Goal: Check status: Check status

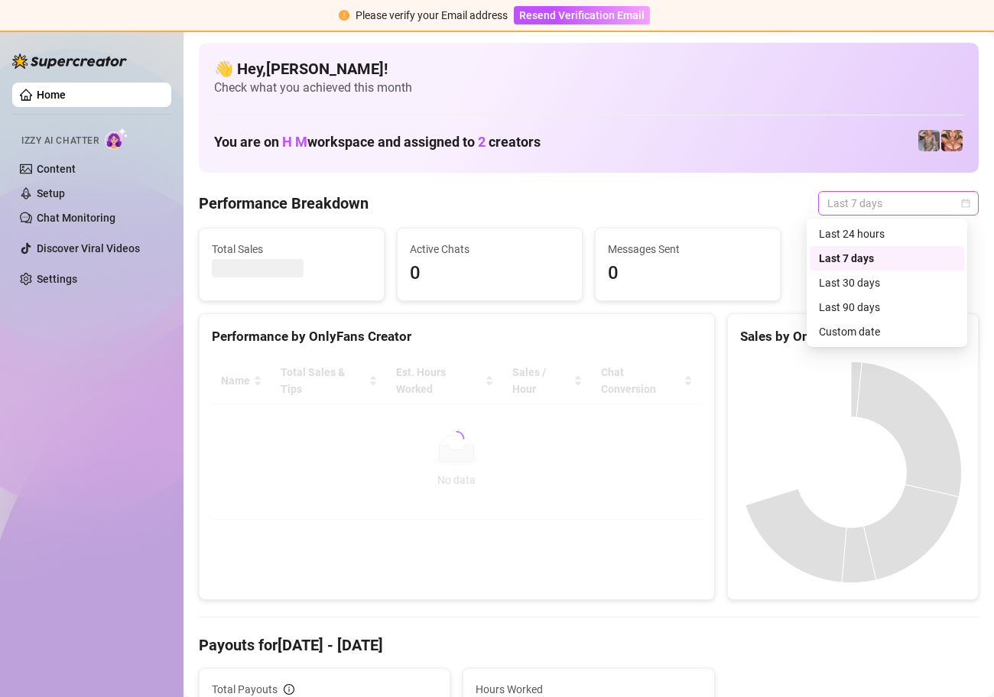
click at [959, 200] on div "Last 7 days" at bounding box center [898, 203] width 161 height 24
click at [849, 330] on div "Custom date" at bounding box center [887, 331] width 136 height 17
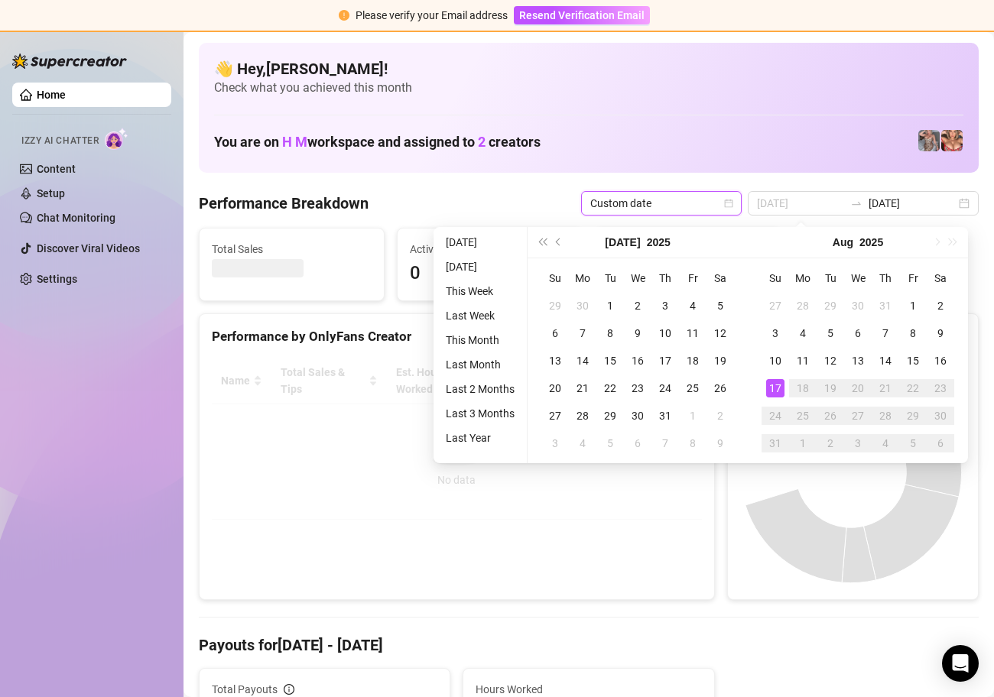
click at [778, 383] on div "17" at bounding box center [775, 388] width 18 height 18
type input "2025-08-10"
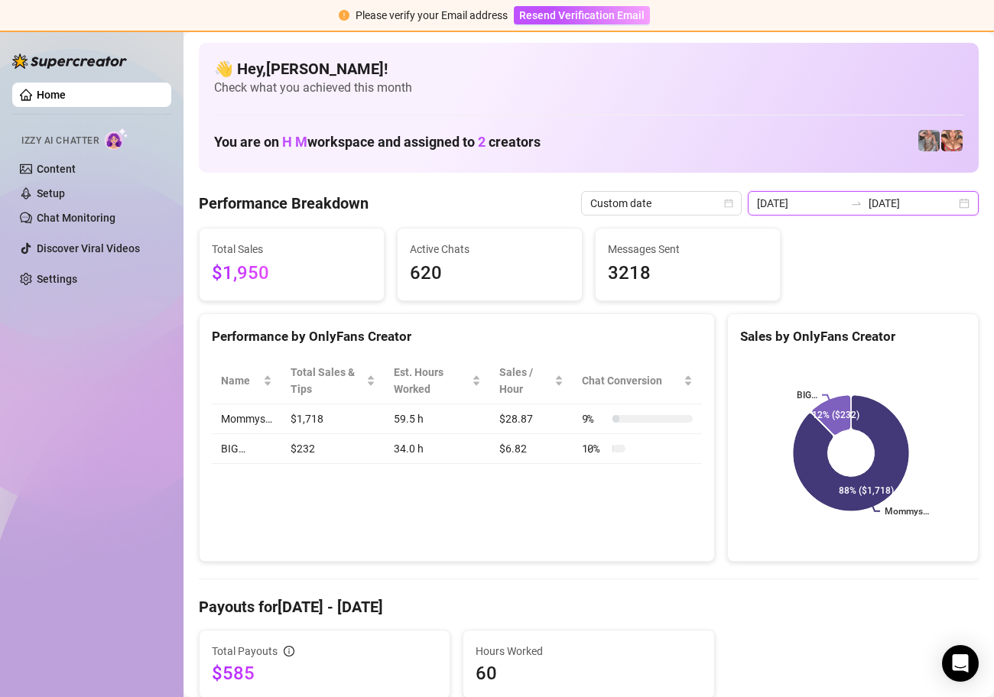
click at [916, 202] on input "2025-08-17" at bounding box center [911, 203] width 87 height 17
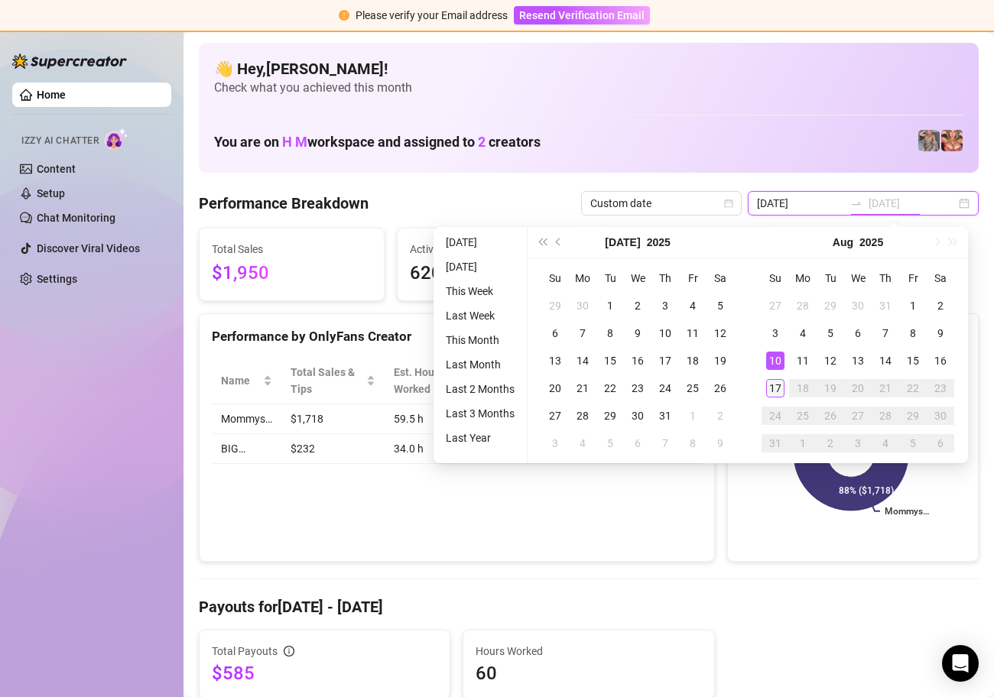
type input "2025-08-17"
click at [775, 387] on div "17" at bounding box center [775, 388] width 18 height 18
type input "2025-08-17"
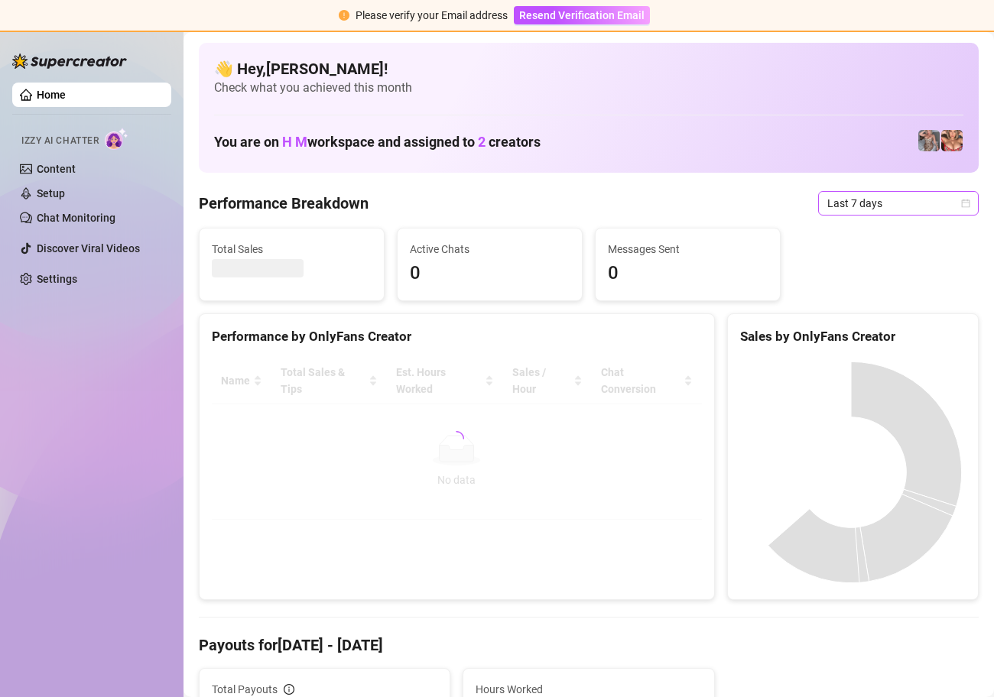
click at [961, 203] on icon "calendar" at bounding box center [965, 203] width 9 height 9
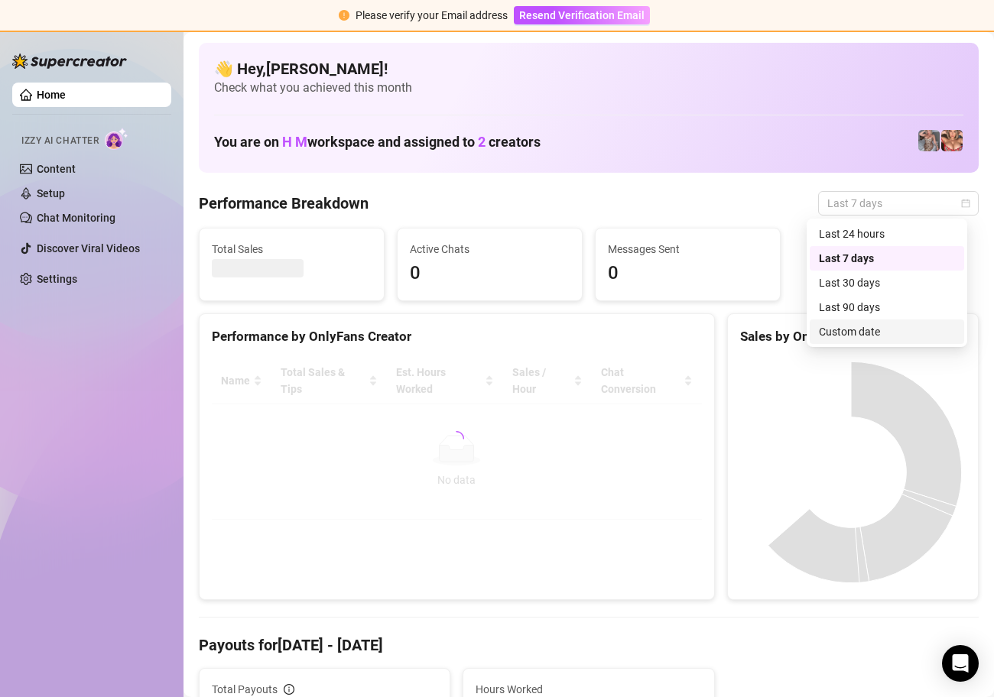
click at [872, 331] on div "Custom date" at bounding box center [887, 331] width 136 height 17
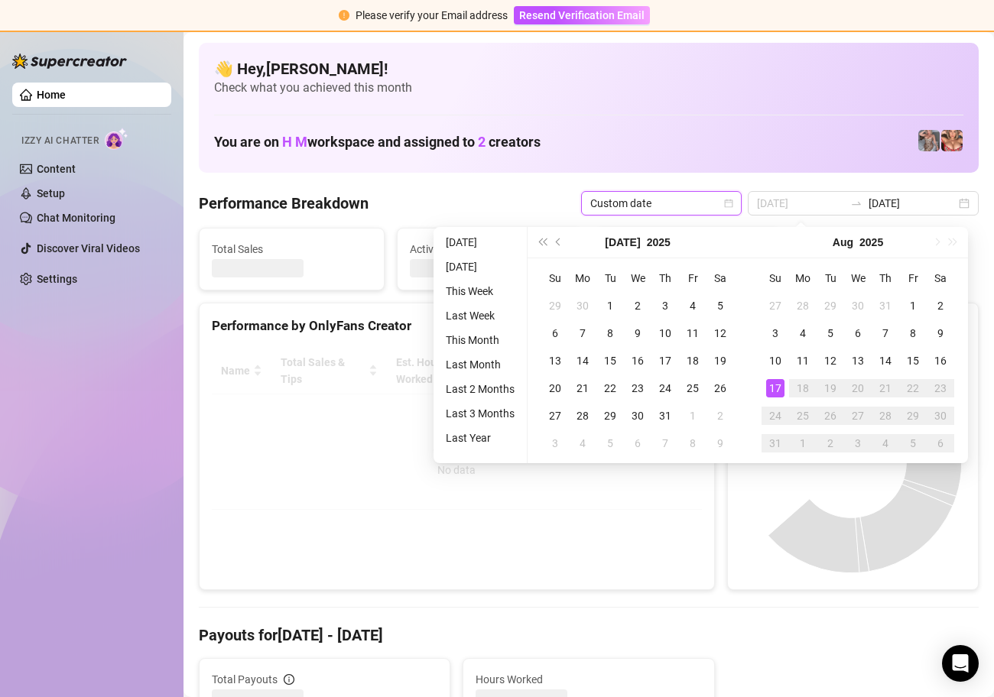
click at [774, 389] on div "17" at bounding box center [775, 388] width 18 height 18
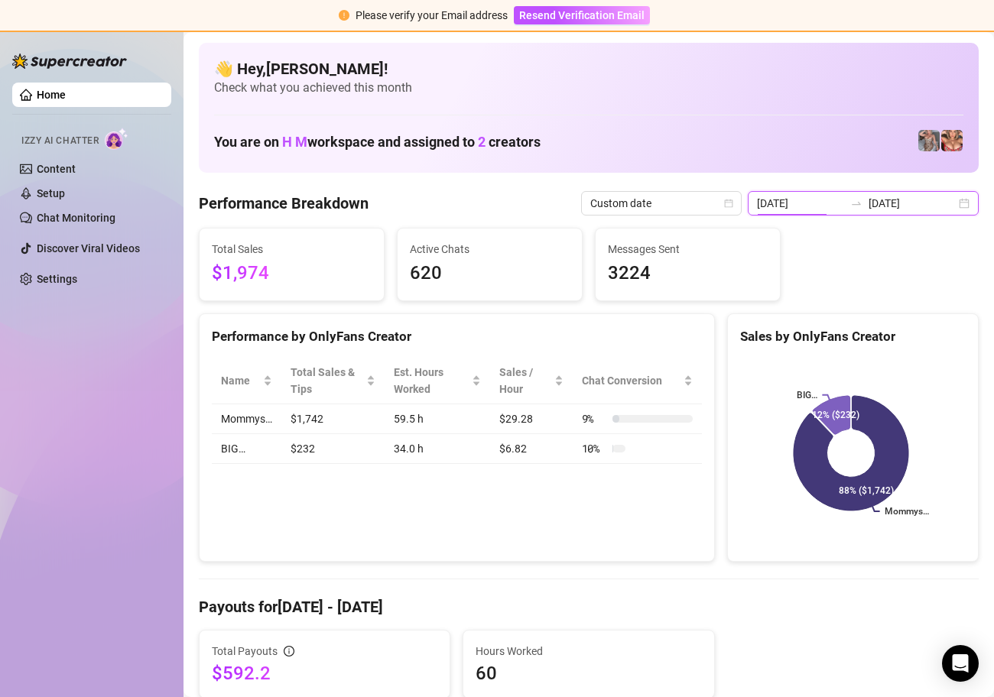
click at [834, 200] on input "2025-08-10" at bounding box center [800, 203] width 87 height 17
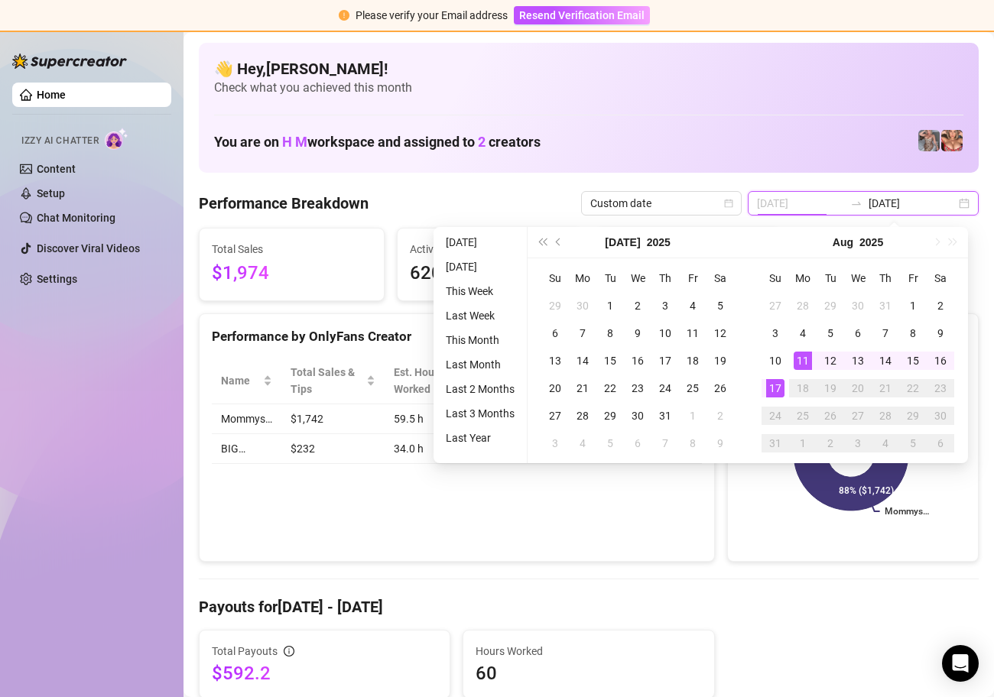
type input "2025-08-17"
click at [776, 388] on div "17" at bounding box center [775, 388] width 18 height 18
click at [774, 388] on div "17" at bounding box center [775, 388] width 18 height 18
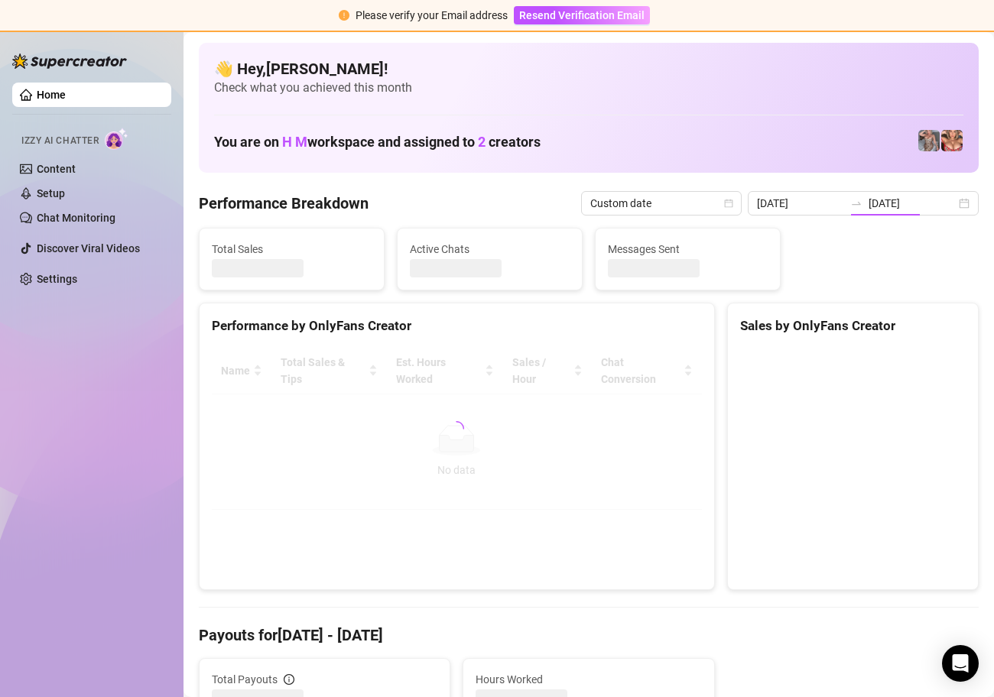
type input "2025-08-17"
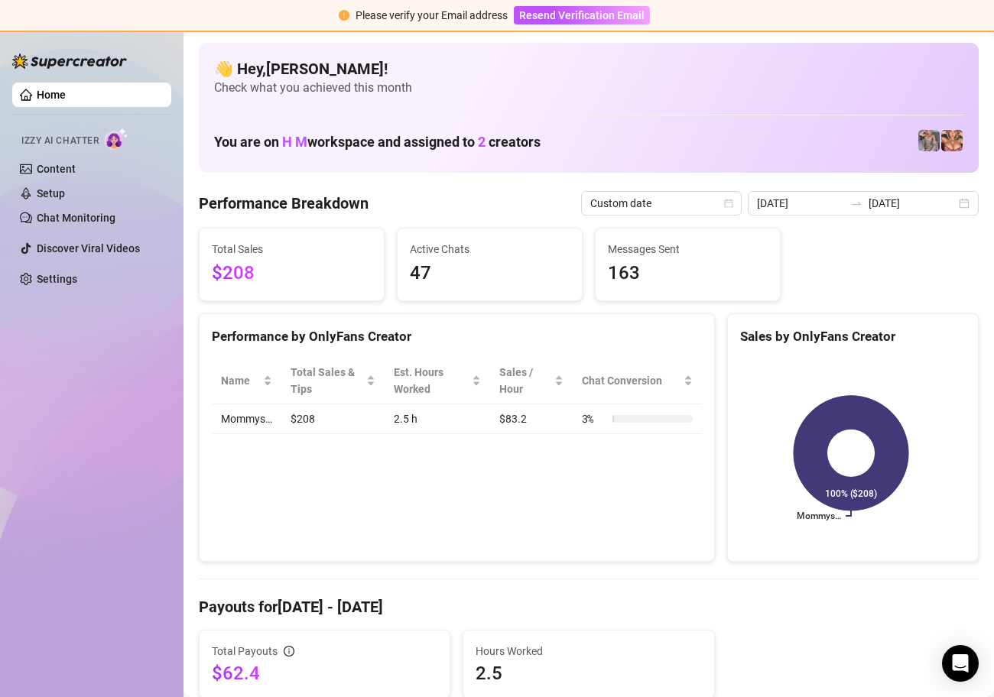
click at [459, 195] on div "Performance Breakdown Custom date 2025-08-17 2025-08-17" at bounding box center [589, 203] width 780 height 24
